Goal: Complete application form

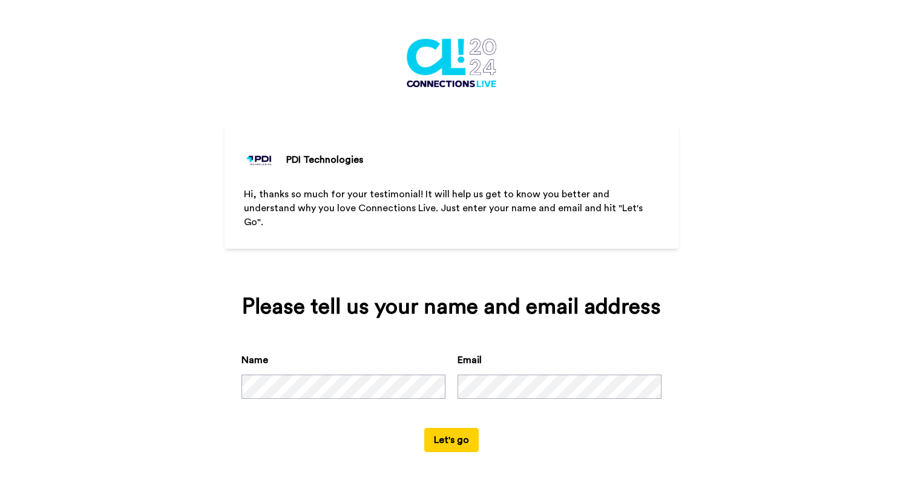
click at [775, 253] on div "PDI Technologies Hi, thanks so much for your testimonial! It will help us get t…" at bounding box center [451, 244] width 903 height 489
click at [460, 432] on button "Let's go" at bounding box center [451, 440] width 54 height 24
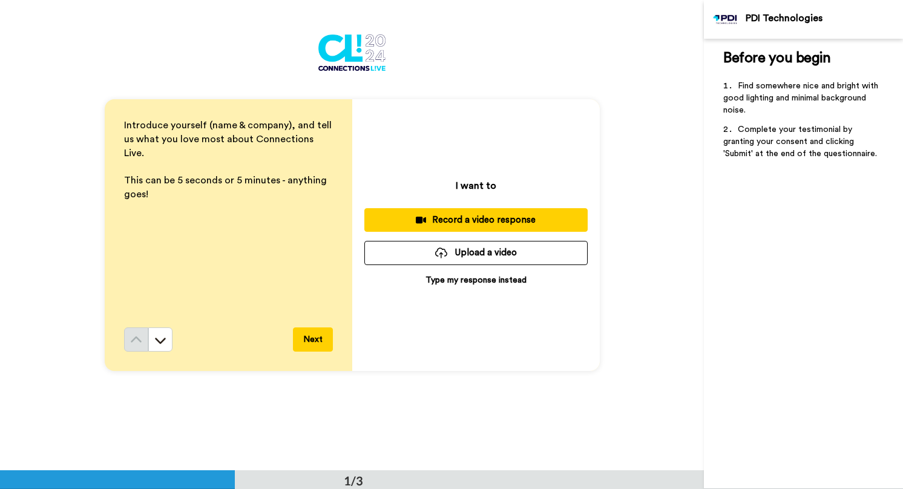
click at [304, 340] on button "Next" at bounding box center [313, 339] width 40 height 24
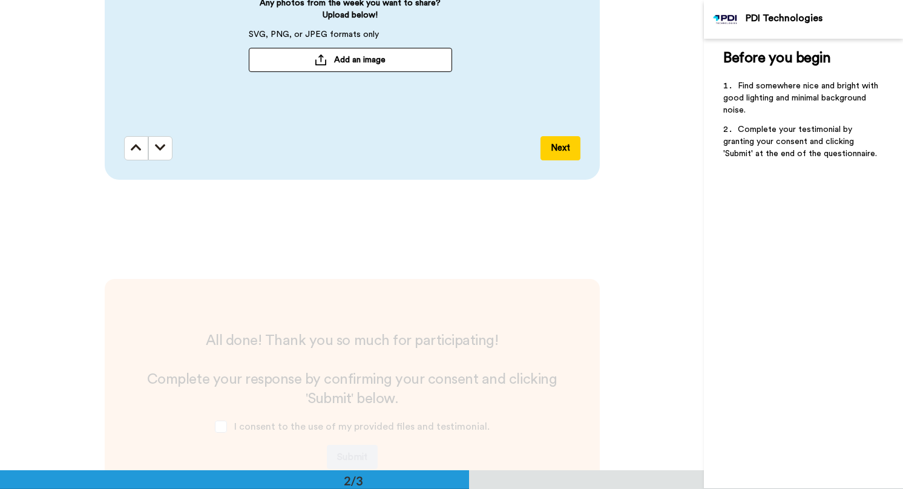
scroll to position [773, 0]
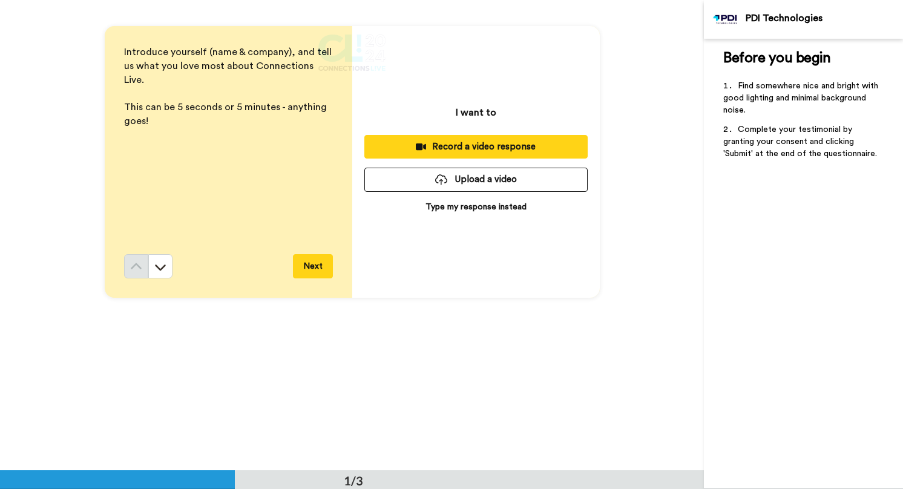
scroll to position [0, 0]
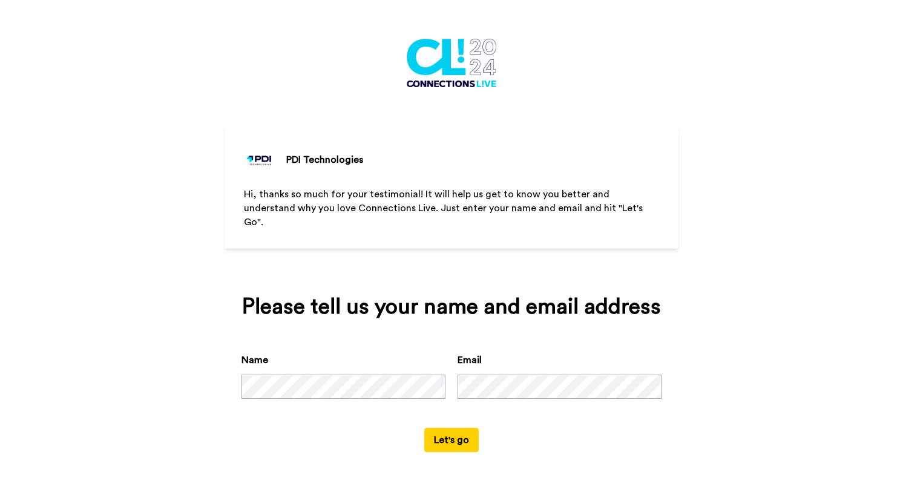
click at [835, 145] on div "PDI Technologies Hi, thanks so much for your testimonial! It will help us get t…" at bounding box center [451, 244] width 903 height 489
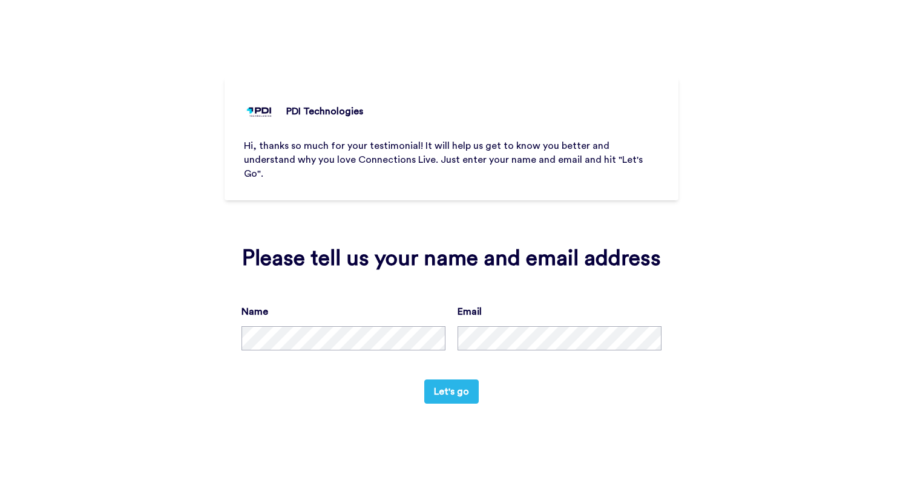
click at [467, 389] on button "Let's go" at bounding box center [451, 391] width 54 height 24
click at [439, 379] on button "Let's go" at bounding box center [451, 391] width 54 height 24
